Goal: Understand process/instructions

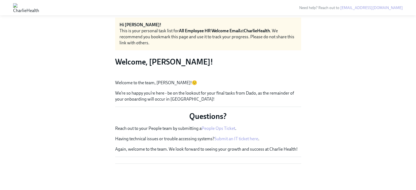
scroll to position [90, 0]
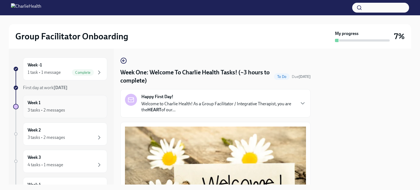
click at [57, 103] on div "Week 1 3 tasks • 2 messages" at bounding box center [65, 107] width 75 height 14
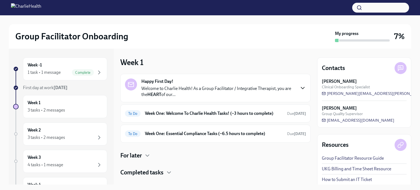
click at [299, 87] on icon "button" at bounding box center [302, 88] width 7 height 7
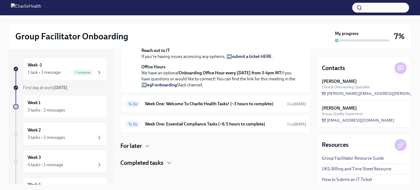
scroll to position [212, 0]
click at [255, 107] on h6 "Week One: Welcome To Charlie Health Tasks! (~3 hours to complete)" at bounding box center [214, 104] width 138 height 6
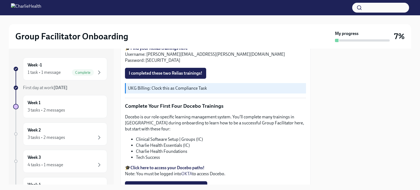
click icon "button"
click link "UKG Billing and Time Sheet Resource"
